Goal: Navigation & Orientation: Go to known website

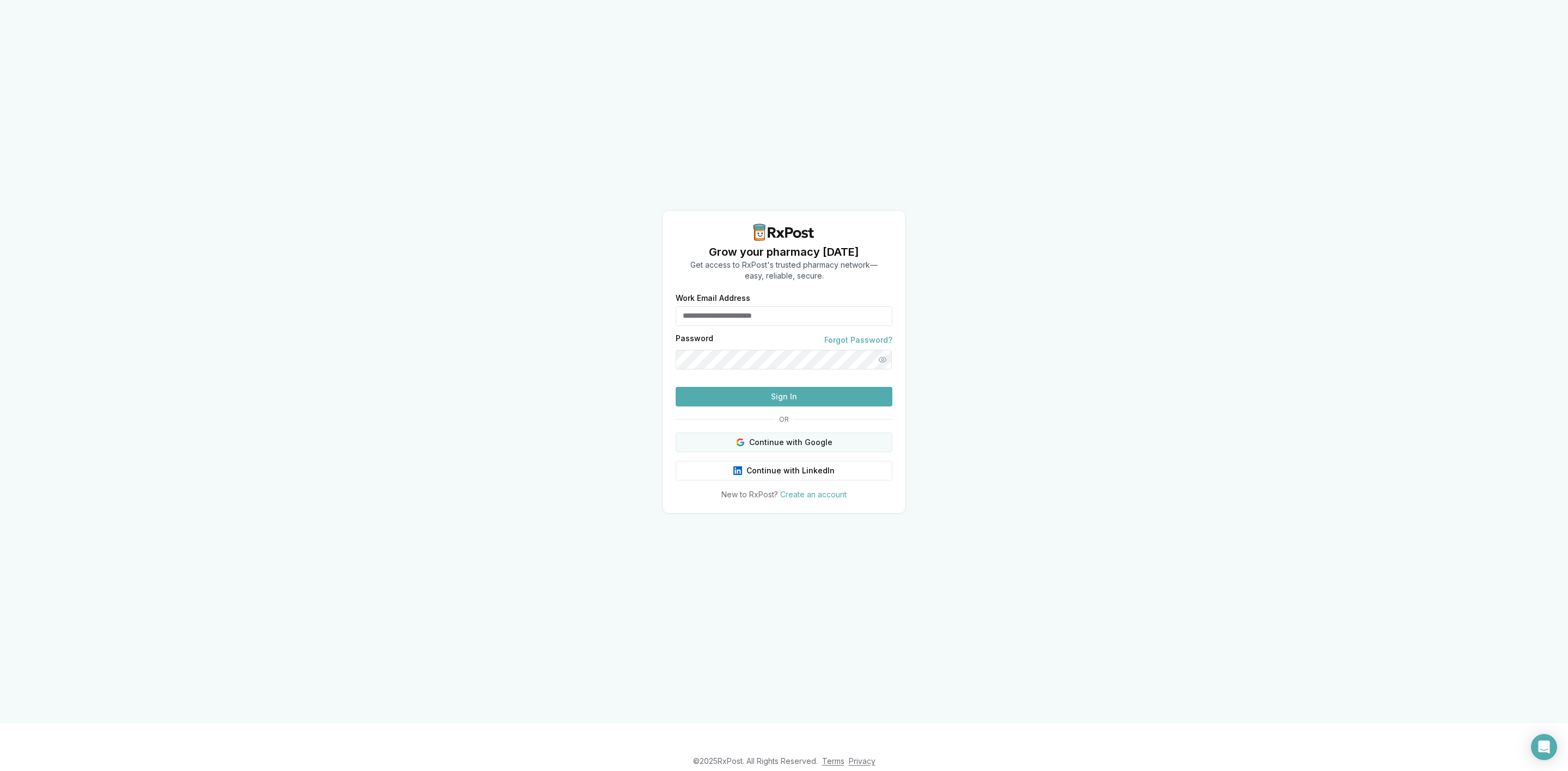
type input "**********"
click at [853, 452] on button "Continue with Google" at bounding box center [784, 442] width 217 height 19
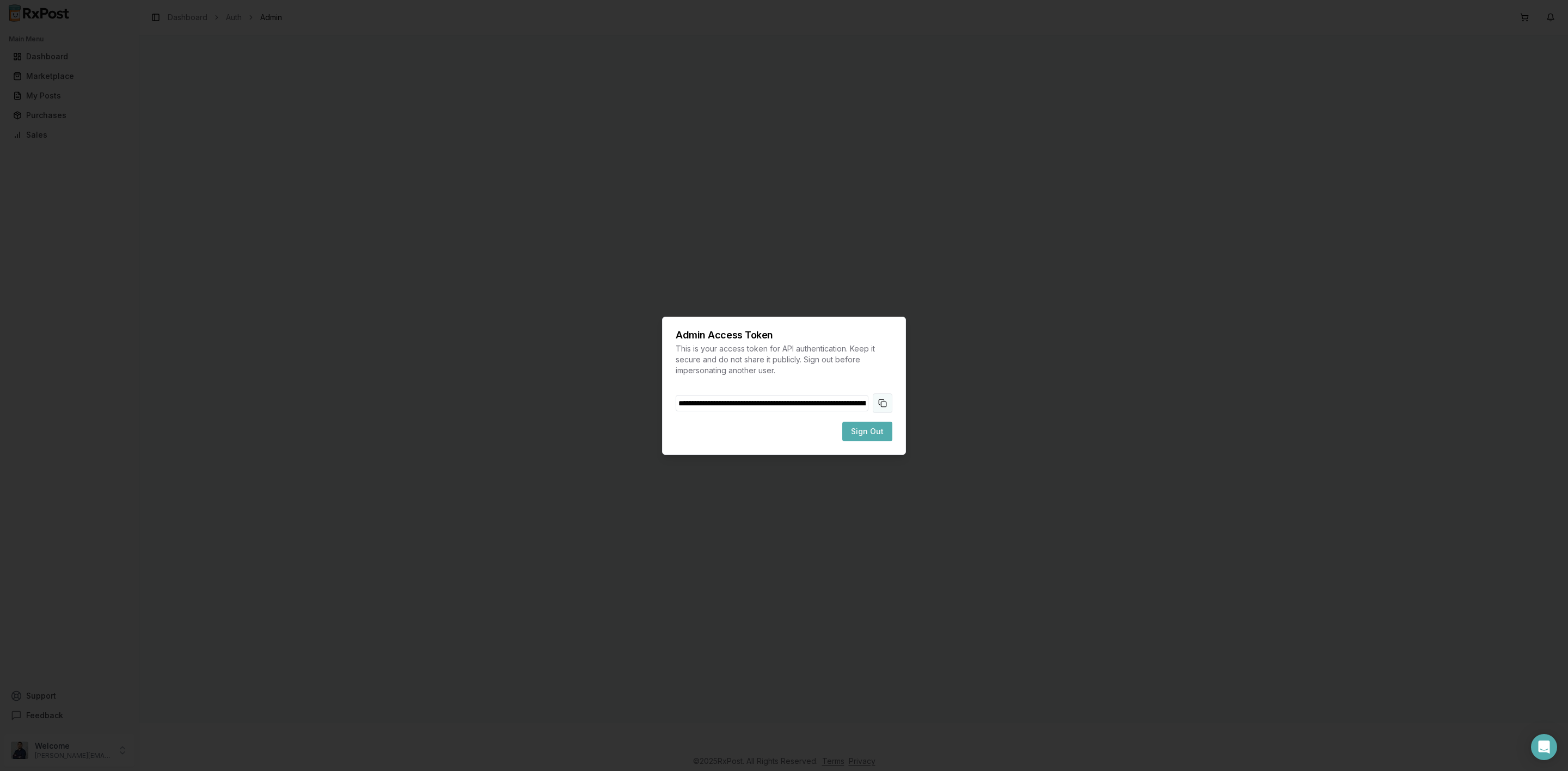
click at [884, 399] on button "Copy token to clipboard" at bounding box center [883, 403] width 19 height 19
click at [875, 427] on span "Sign Out" at bounding box center [867, 431] width 33 height 11
